Goal: Find specific page/section: Find specific page/section

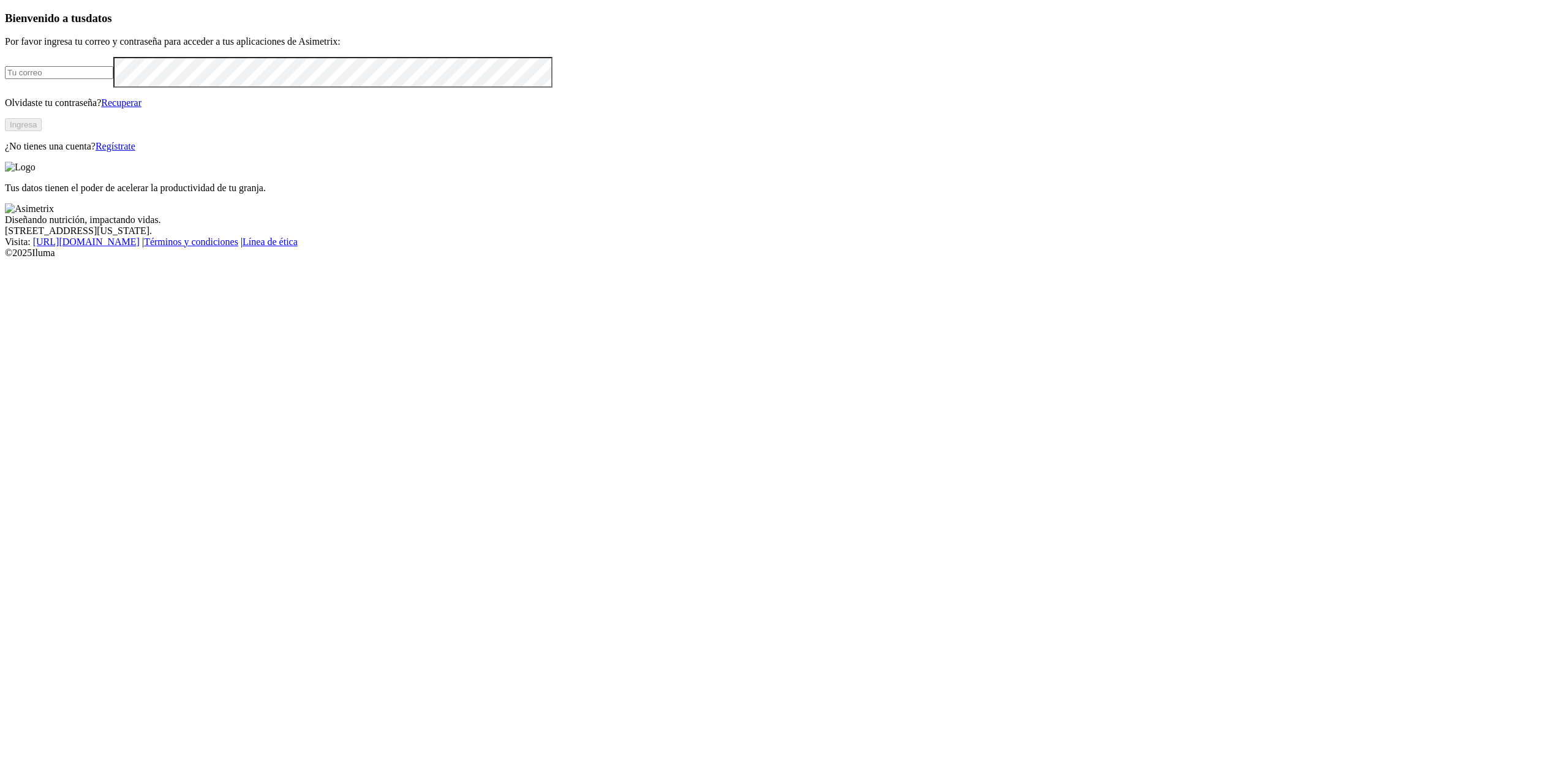
type input "[EMAIL_ADDRESS][DOMAIN_NAME]"
click at [41, 131] on button "Ingresa" at bounding box center [23, 124] width 37 height 13
